Goal: Task Accomplishment & Management: Complete application form

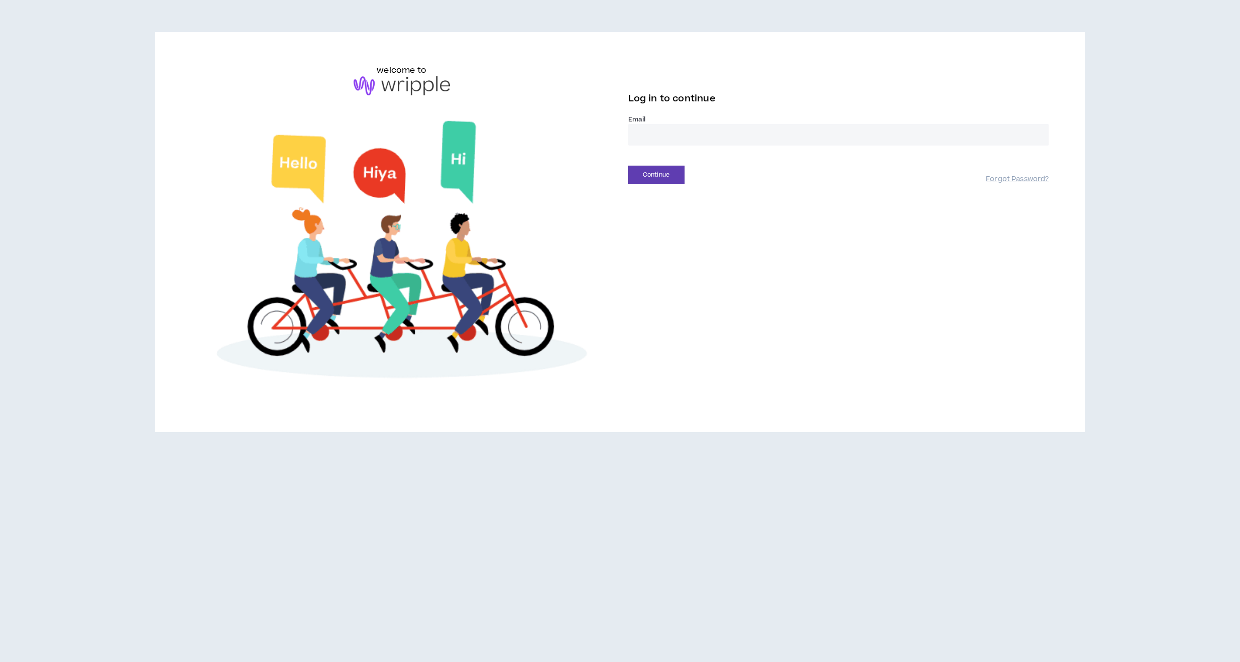
type input "**********"
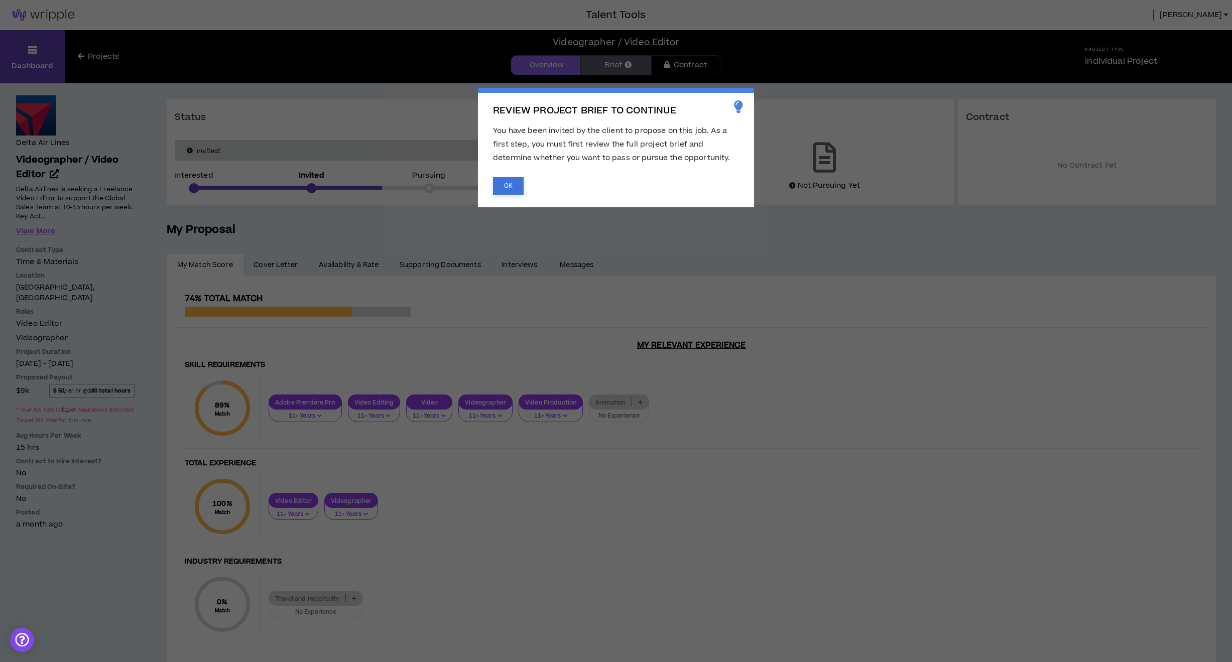
click at [510, 186] on button "OK" at bounding box center [508, 186] width 31 height 18
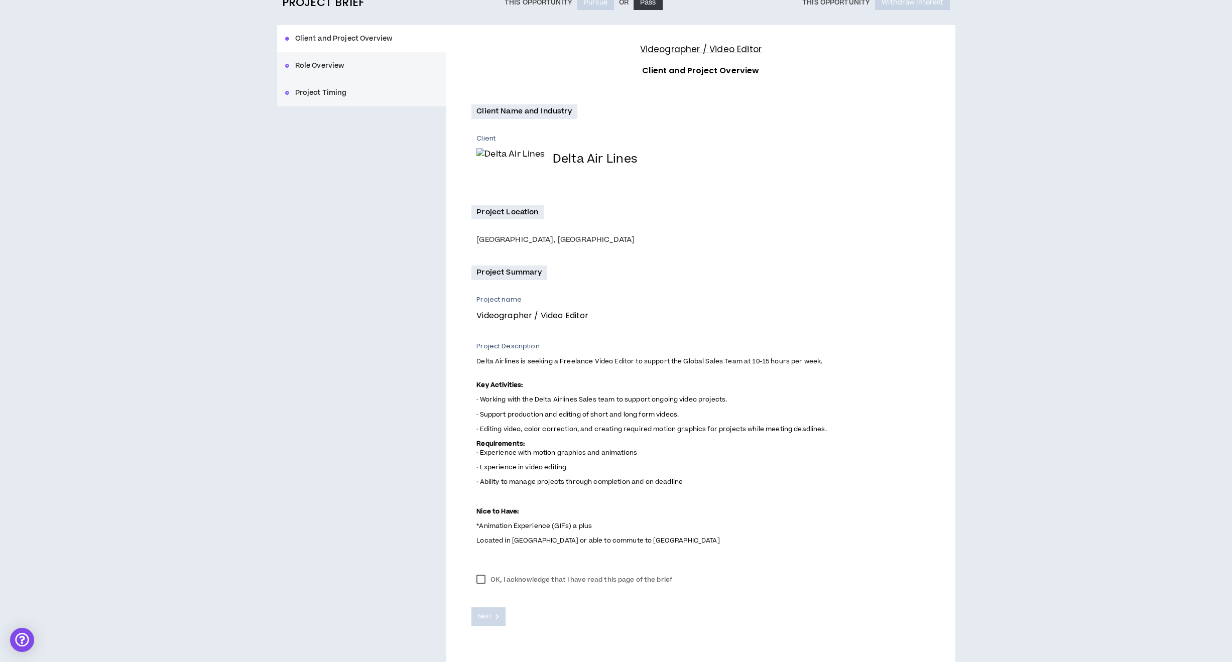
scroll to position [125, 0]
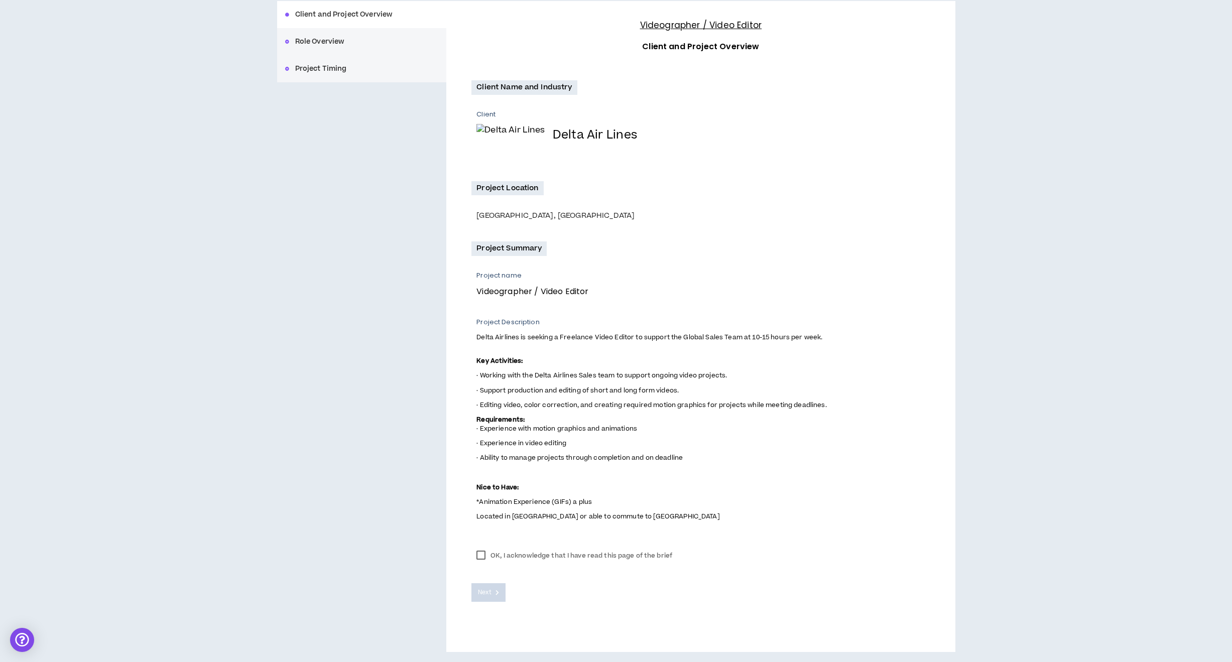
click at [480, 556] on label "OK, I acknowledge that I have read this page of the brief" at bounding box center [575, 555] width 206 height 15
click at [489, 593] on span "Next" at bounding box center [484, 593] width 13 height 10
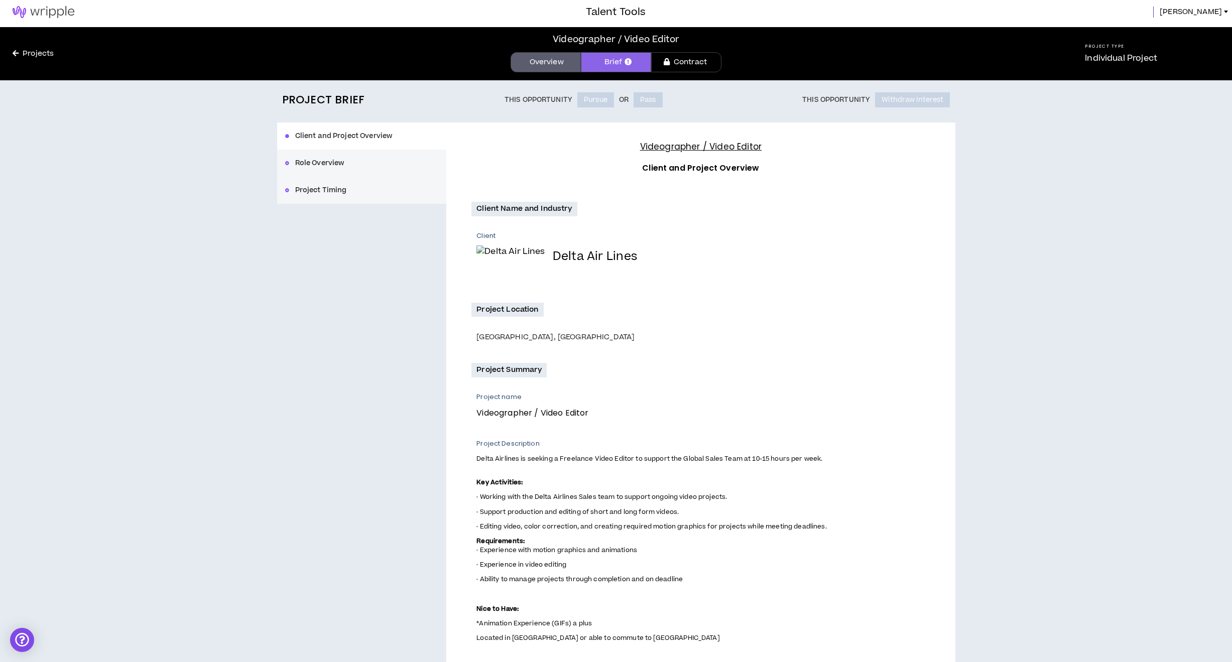
scroll to position [0, 0]
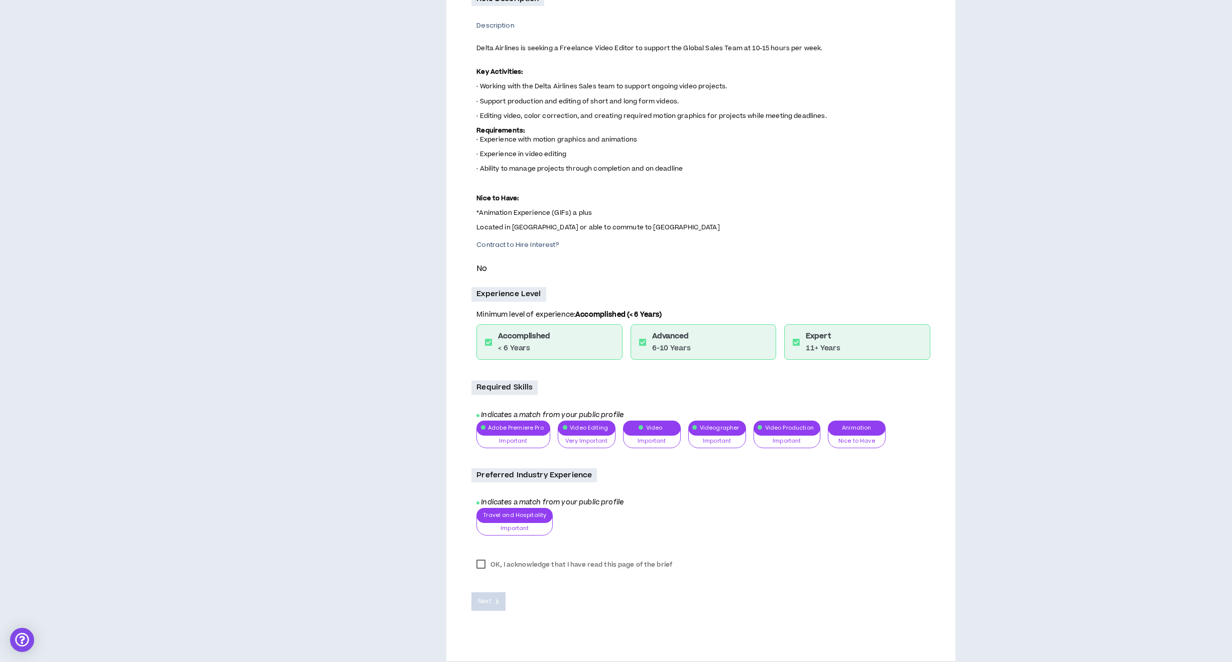
scroll to position [258, 0]
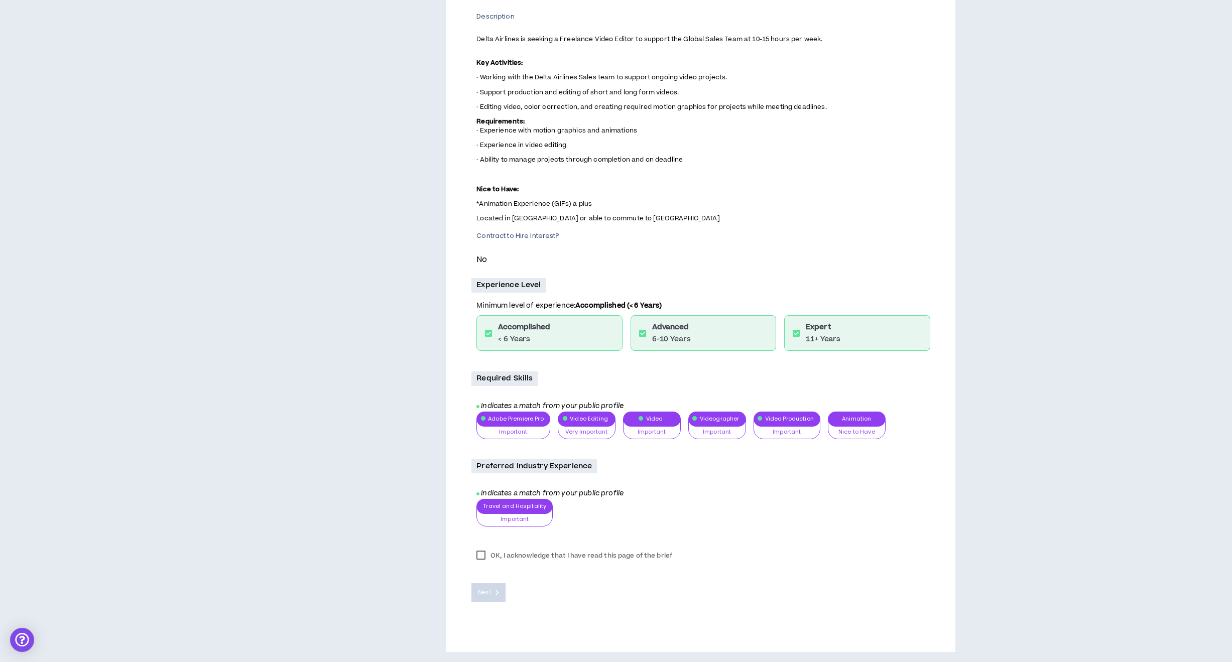
click at [854, 334] on div "Expert 11+ Years" at bounding box center [857, 333] width 146 height 36
drag, startPoint x: 828, startPoint y: 333, endPoint x: 591, endPoint y: 328, distance: 237.1
click at [825, 333] on div "Expert 11+ Years" at bounding box center [823, 333] width 35 height 23
click at [487, 334] on icon at bounding box center [488, 333] width 7 height 8
click at [478, 557] on label "OK, I acknowledge that I have read this page of the brief" at bounding box center [575, 555] width 206 height 15
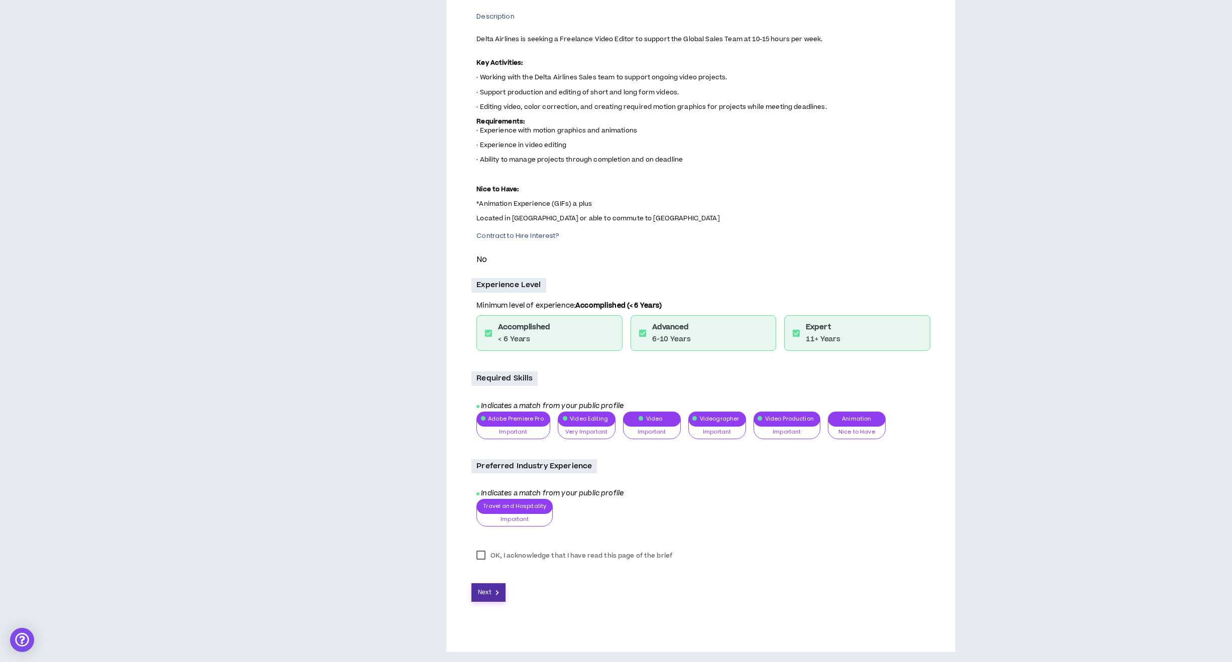
click at [491, 595] on span "Next" at bounding box center [484, 593] width 13 height 10
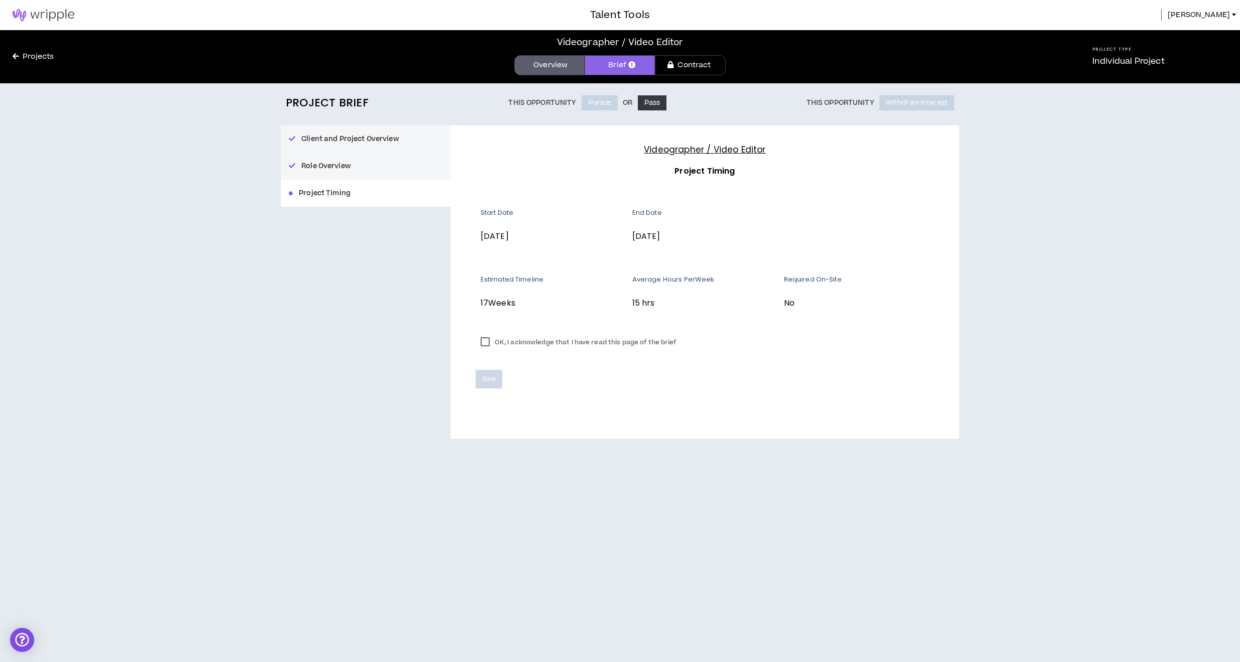
click at [488, 339] on label "OK, I acknowledge that I have read this page of the brief" at bounding box center [579, 342] width 206 height 15
click at [485, 379] on span "Save" at bounding box center [489, 380] width 14 height 10
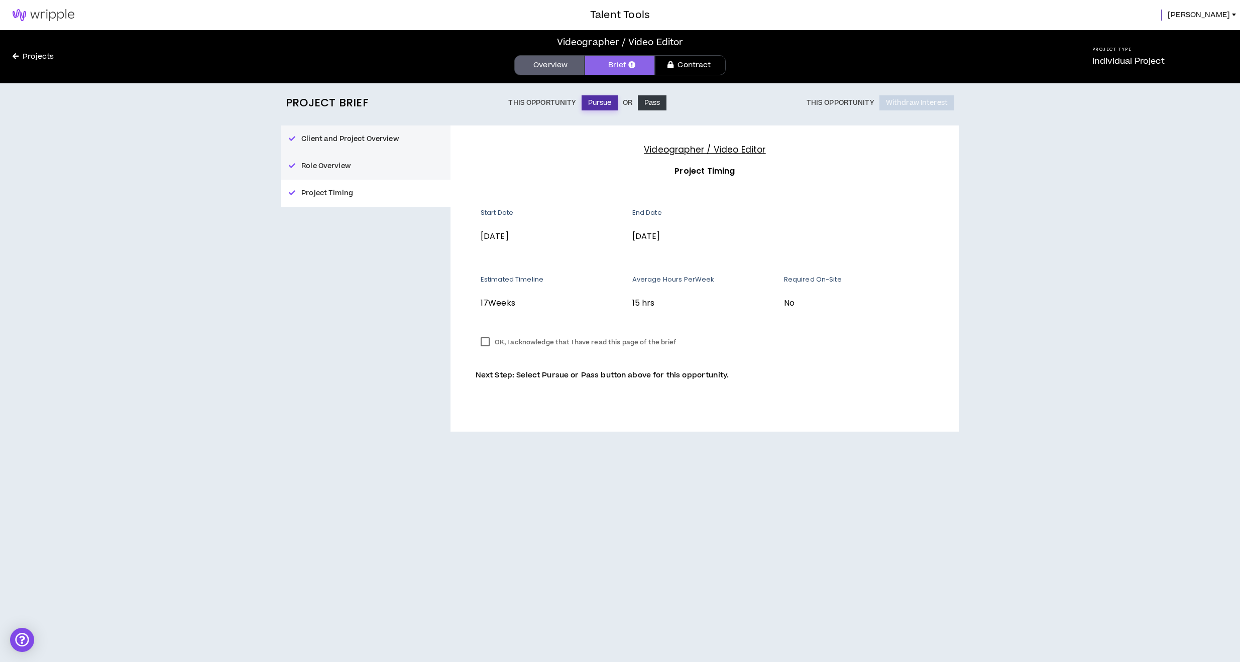
click at [598, 104] on button "Pursue" at bounding box center [600, 102] width 37 height 15
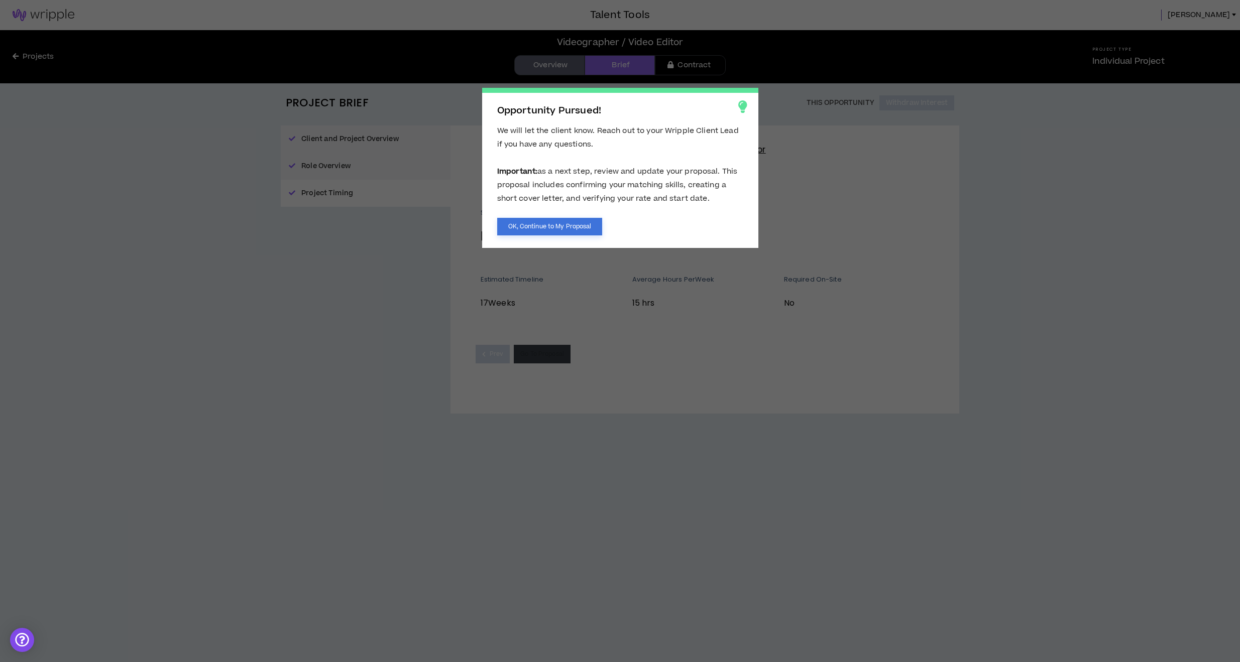
click at [582, 227] on button "OK, Continue to My Proposal" at bounding box center [549, 227] width 105 height 18
